Goal: Information Seeking & Learning: Learn about a topic

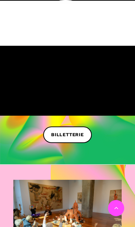
scroll to position [789, 0]
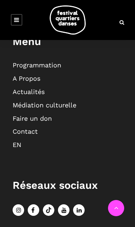
click at [55, 67] on link "Programmation" at bounding box center [37, 65] width 49 height 8
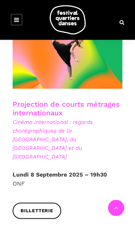
scroll to position [1431, 0]
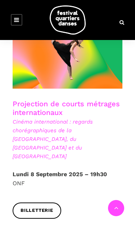
click at [16, 17] on icon at bounding box center [16, 20] width 5 height 6
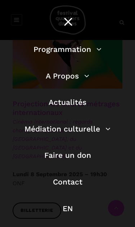
click at [59, 50] on link "Programmation" at bounding box center [67, 49] width 68 height 9
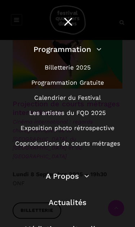
click at [53, 84] on link "Programmation Gratuite" at bounding box center [67, 82] width 73 height 7
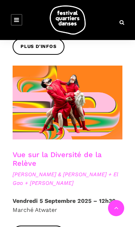
scroll to position [563, 0]
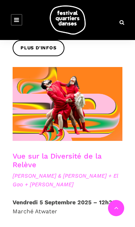
click at [38, 162] on h3 "Vue sur la Diversité de la Relève" at bounding box center [68, 161] width 110 height 18
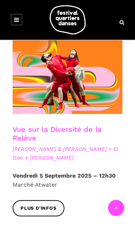
scroll to position [589, 0]
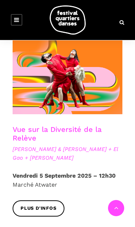
click at [42, 201] on link "Plus d'infos" at bounding box center [39, 208] width 52 height 16
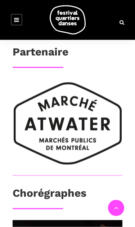
scroll to position [622, 0]
